Goal: Task Accomplishment & Management: Use online tool/utility

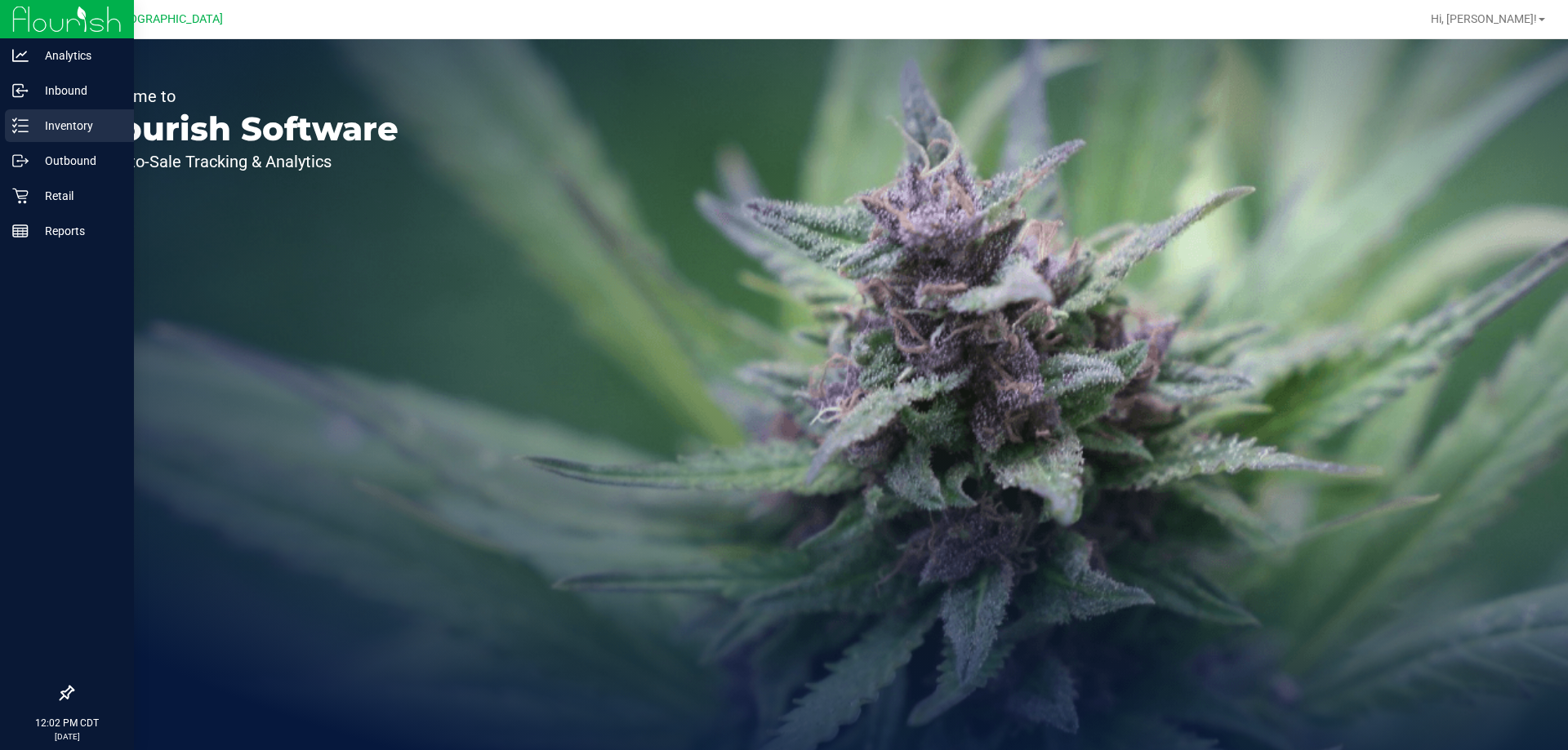
click at [28, 120] on line at bounding box center [23, 120] width 9 height 0
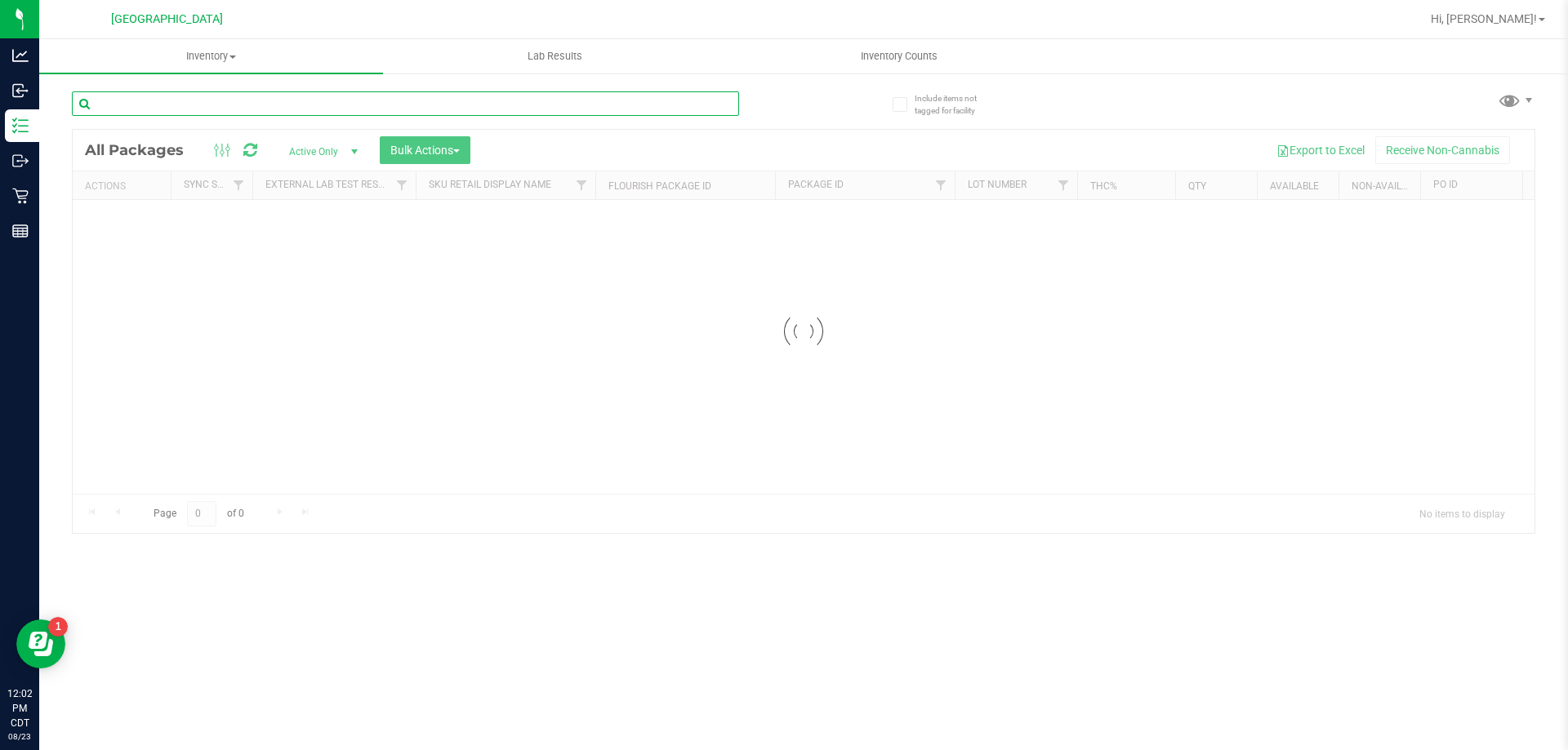
click at [204, 102] on input "text" at bounding box center [405, 103] width 668 height 25
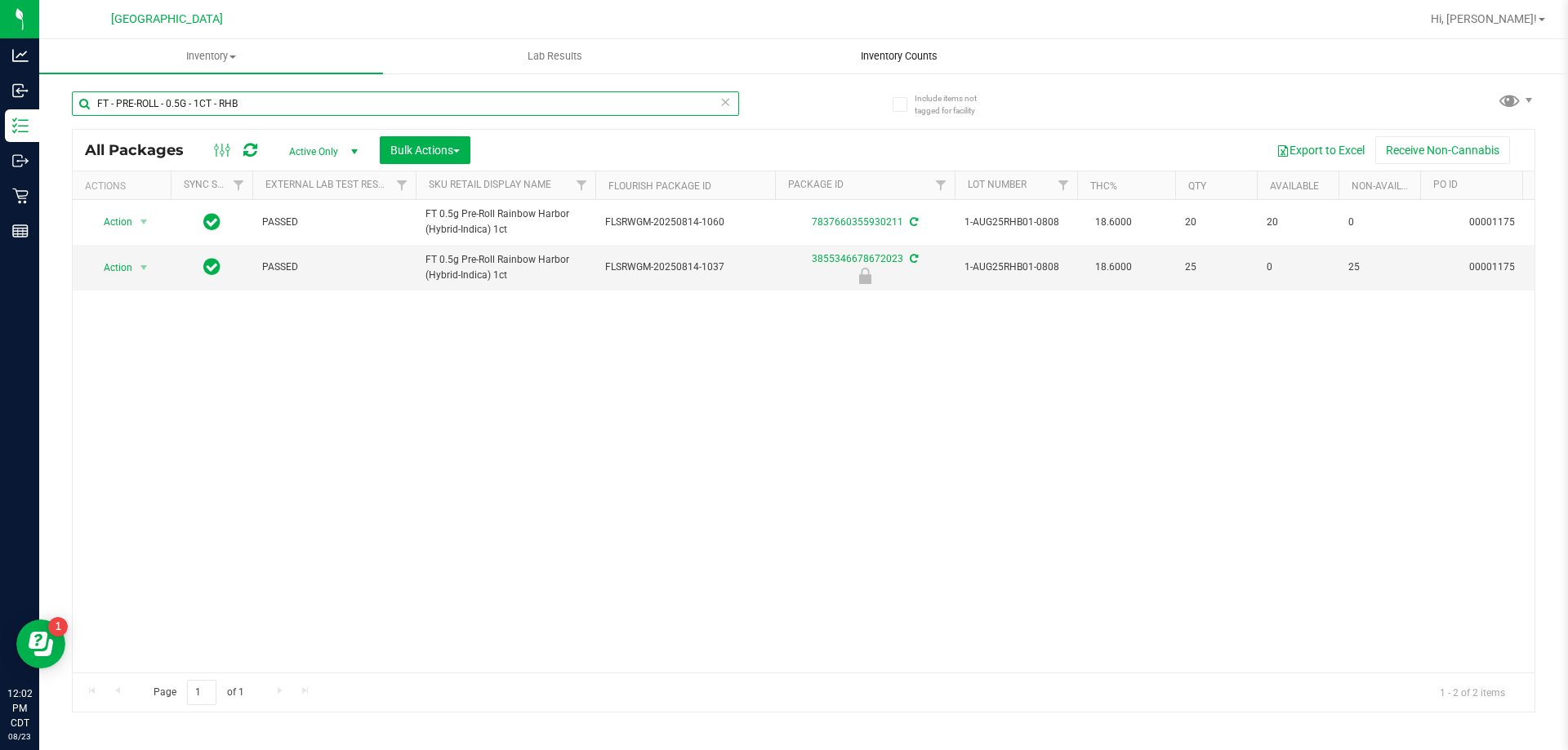
type input "FT - PRE-ROLL - 0.5G - 1CT - RHB"
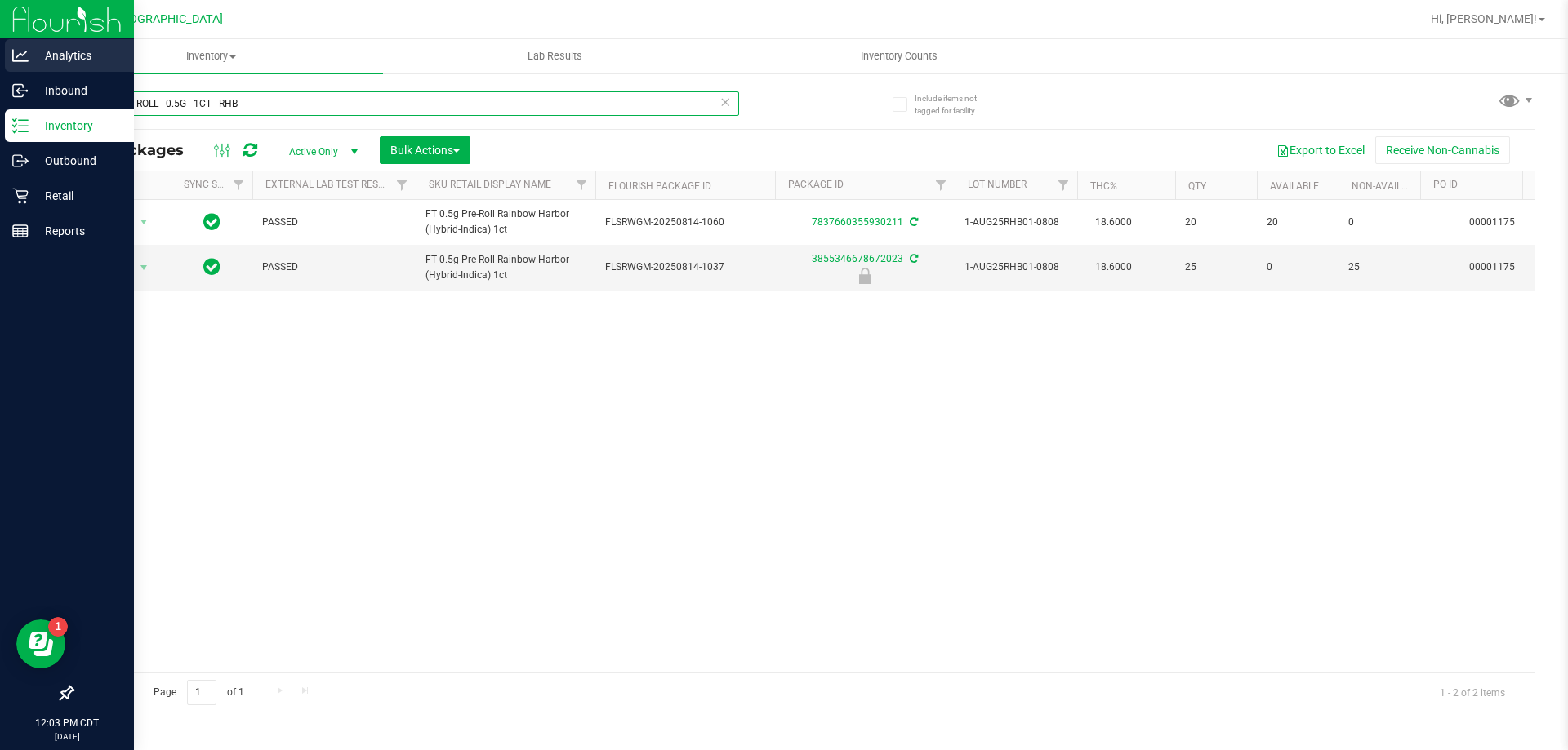
drag, startPoint x: 306, startPoint y: 103, endPoint x: 0, endPoint y: 63, distance: 308.6
click at [0, 95] on div "Analytics Inbound Inventory Outbound Retail Reports 12:03 PM CDT [DATE] 08/23 […" at bounding box center [784, 375] width 1568 height 750
paste input "HT - BAR - 100MG - THC - DARK CHOCOLATE"
type input "HT - BAR - 100MG - THC - DARK CHOCOLATE"
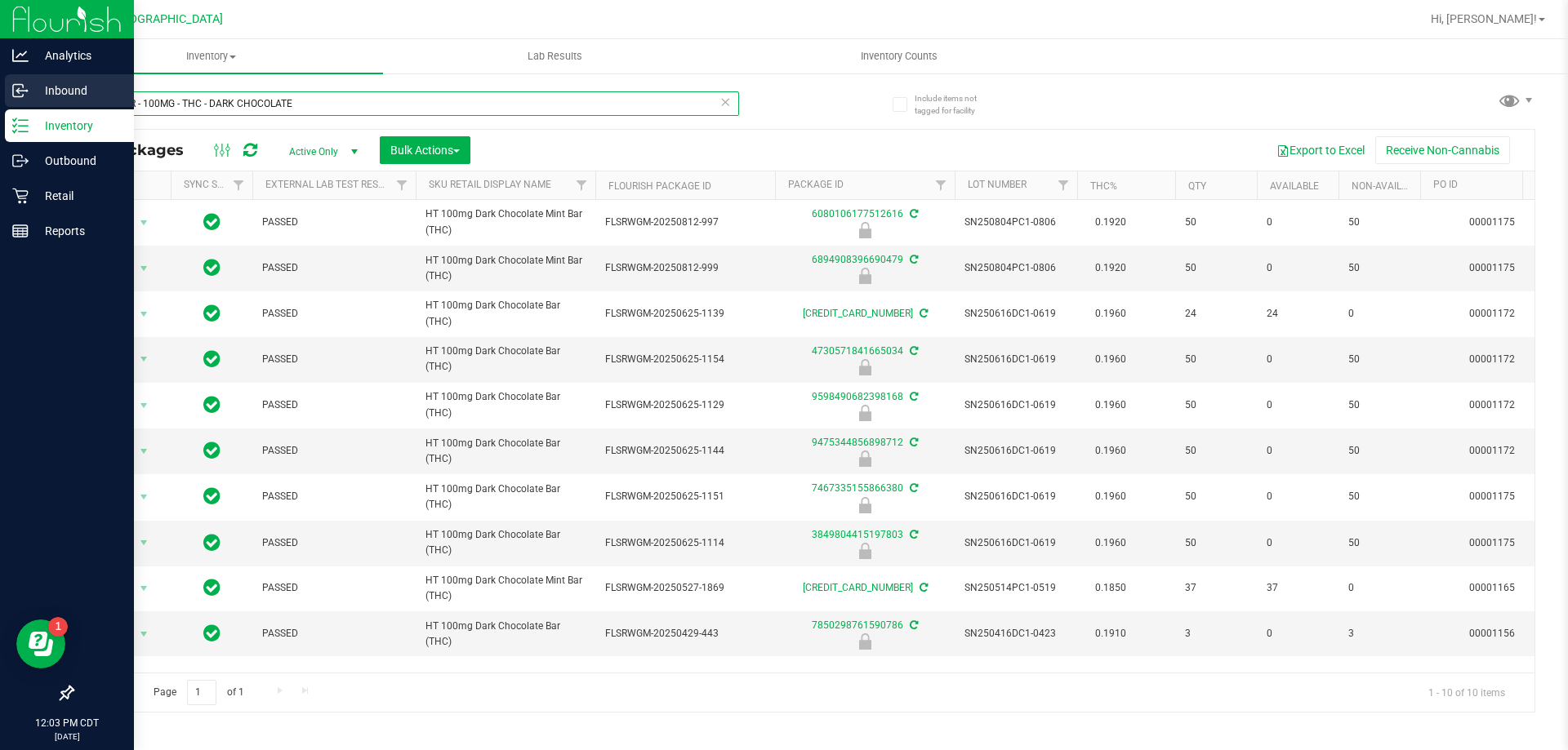
drag, startPoint x: 336, startPoint y: 102, endPoint x: 10, endPoint y: 106, distance: 326.0
click at [10, 106] on div "Analytics Inbound Inventory Outbound Retail Reports 12:03 PM CDT [DATE] 08/23 […" at bounding box center [784, 375] width 1568 height 750
paste input "HT - BAR - 100MG - THC - DARK CHOCOLATE"
type input "HT - BAR - 100MG - THC - DARK CHOCOLATE"
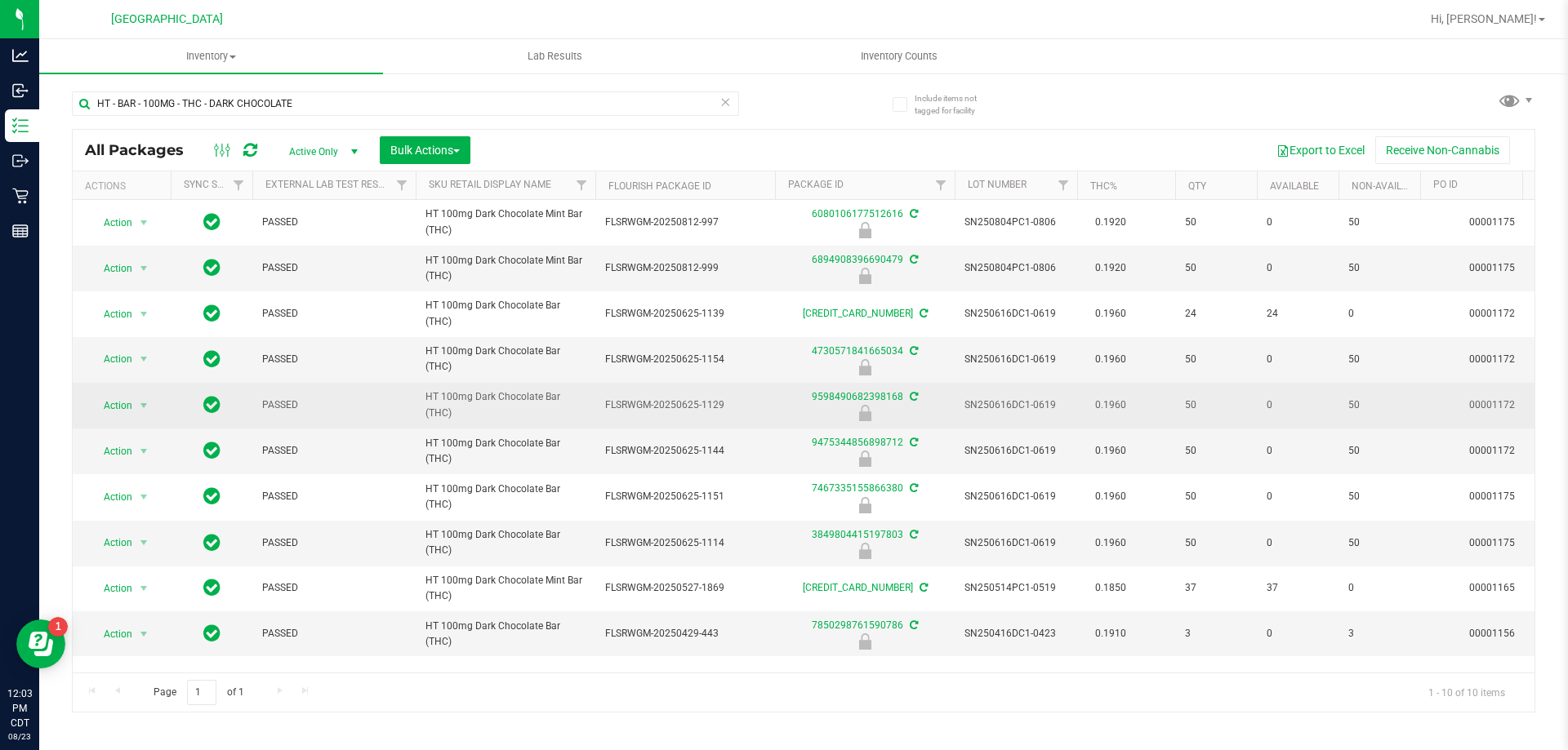
drag, startPoint x: 477, startPoint y: 418, endPoint x: 420, endPoint y: 399, distance: 60.1
click at [420, 399] on td "HT 100mg Dark Chocolate Bar (THC)" at bounding box center [505, 406] width 180 height 46
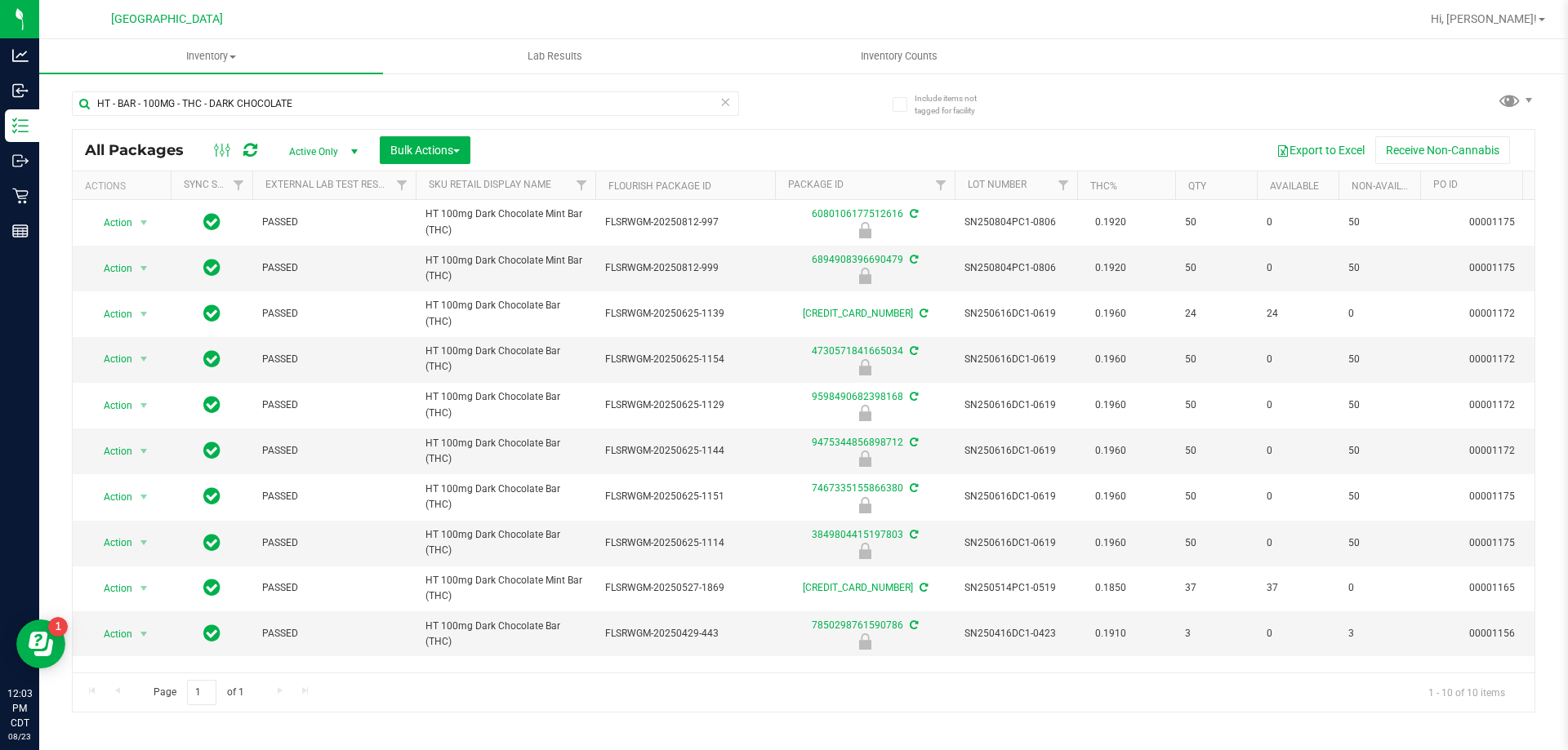
copy span "HT 100mg Dark Chocolate Bar (THC)"
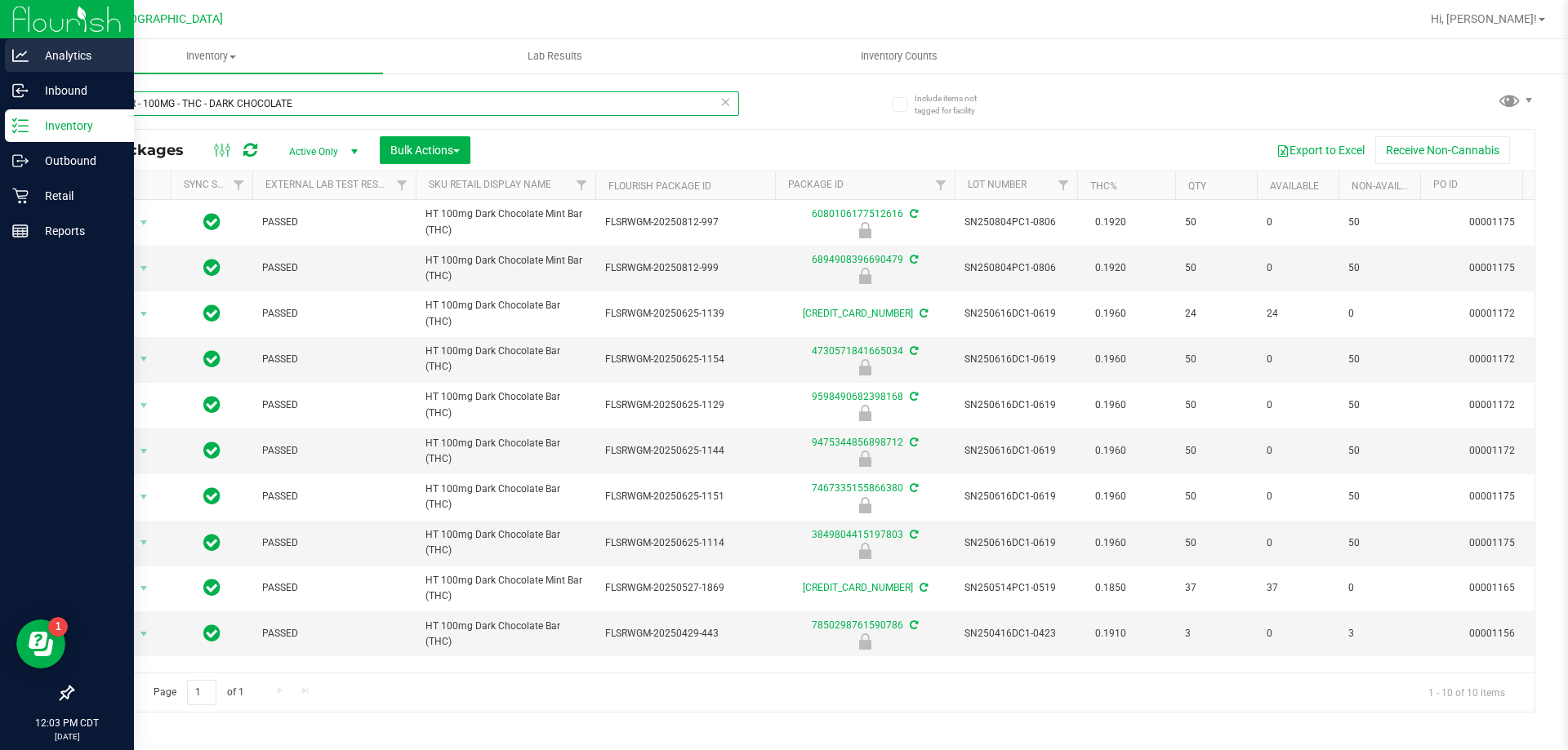
drag, startPoint x: 329, startPoint y: 109, endPoint x: 0, endPoint y: 60, distance: 332.6
click at [0, 60] on div "Analytics Inbound Inventory Outbound Retail Reports 12:03 PM CDT [DATE] 08/23 […" at bounding box center [784, 375] width 1568 height 750
paste input "HT 100mg Dark Chocolate Bar (THC)"
type input "HT 100mg Dark Chocolate Bar (THC)"
